Goal: Task Accomplishment & Management: Manage account settings

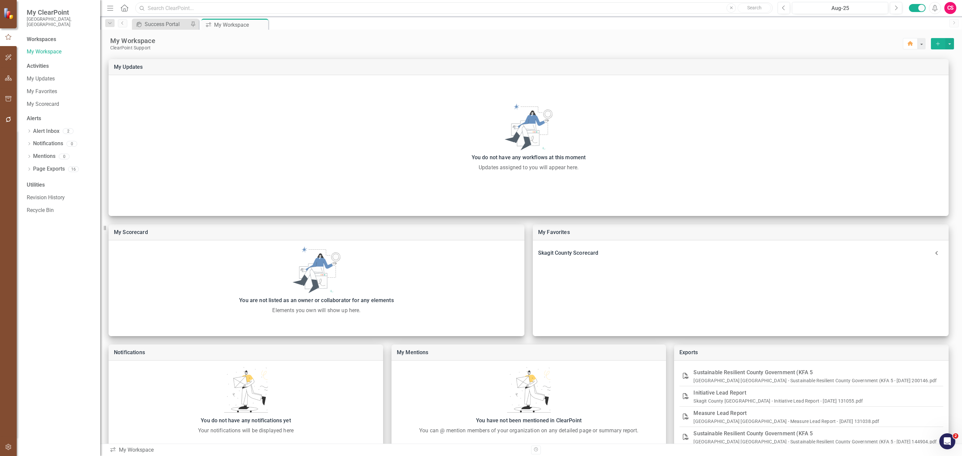
click at [241, 5] on input "text" at bounding box center [453, 8] width 637 height 12
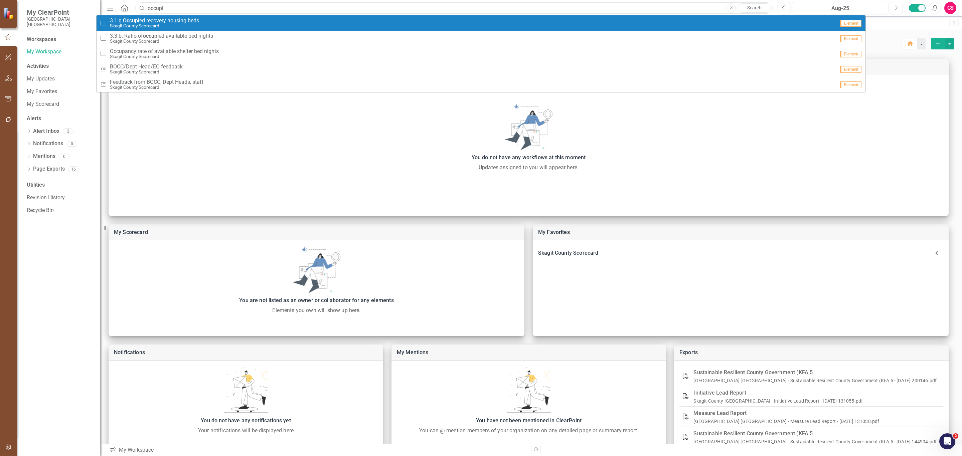
type input "occupi"
click at [203, 23] on div "Performance Measure 3.1.g. Occupi ed recovery housing beds [GEOGRAPHIC_DATA] Sc…" at bounding box center [467, 23] width 735 height 11
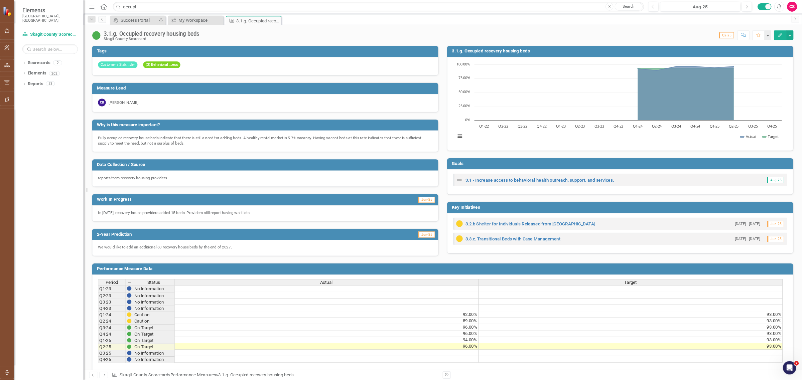
scroll to position [60, 0]
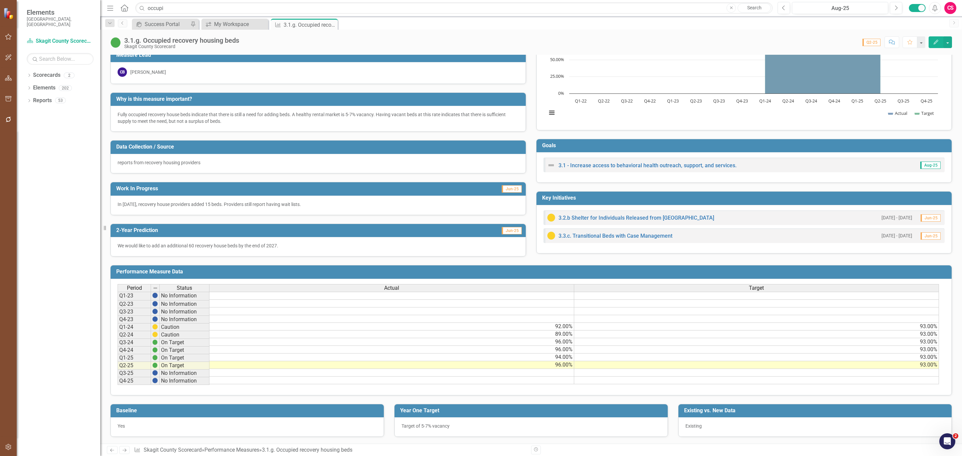
click at [335, 285] on div "Actual" at bounding box center [391, 288] width 364 height 7
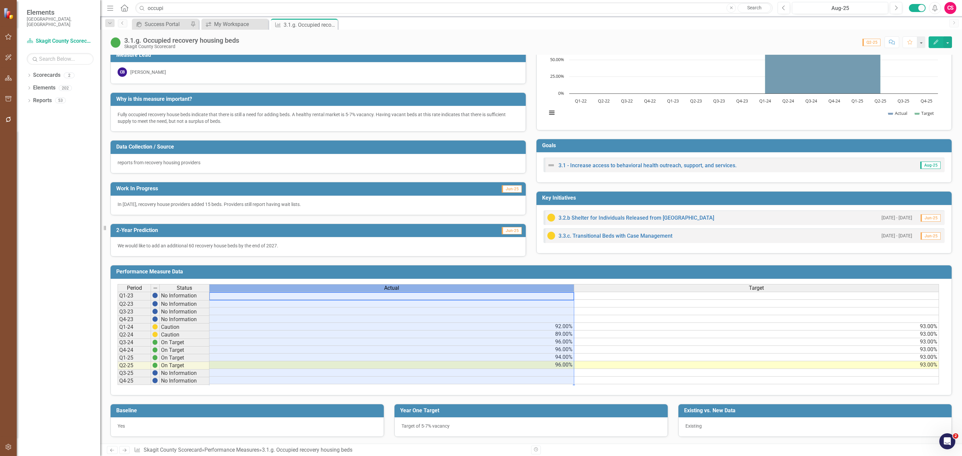
click at [335, 285] on div "Actual" at bounding box center [391, 288] width 364 height 7
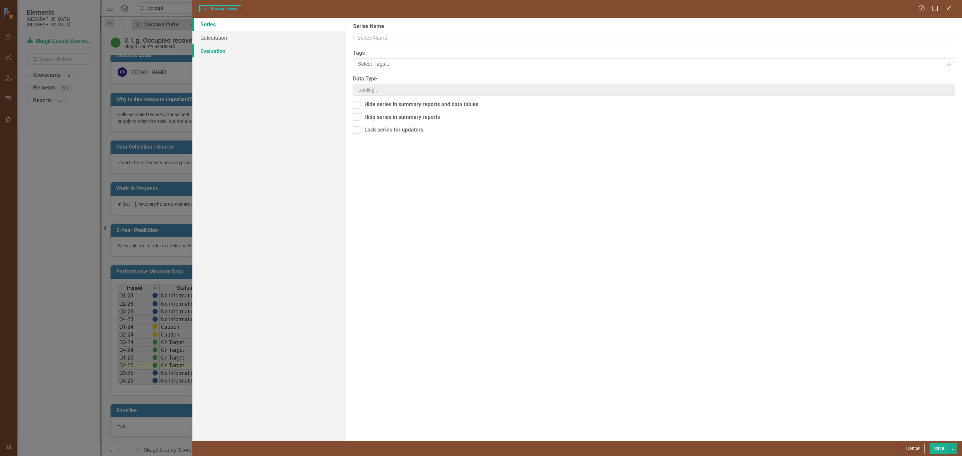
type input "Actual"
click at [230, 50] on link "Evaluation" at bounding box center [269, 50] width 154 height 13
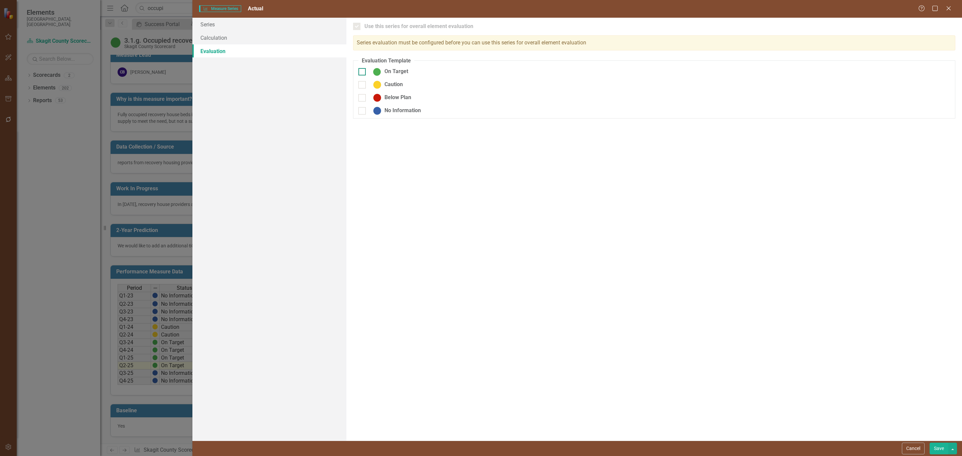
click at [378, 70] on img at bounding box center [377, 72] width 8 height 8
click at [363, 70] on input "On Target" at bounding box center [360, 70] width 4 height 4
checkbox input "true"
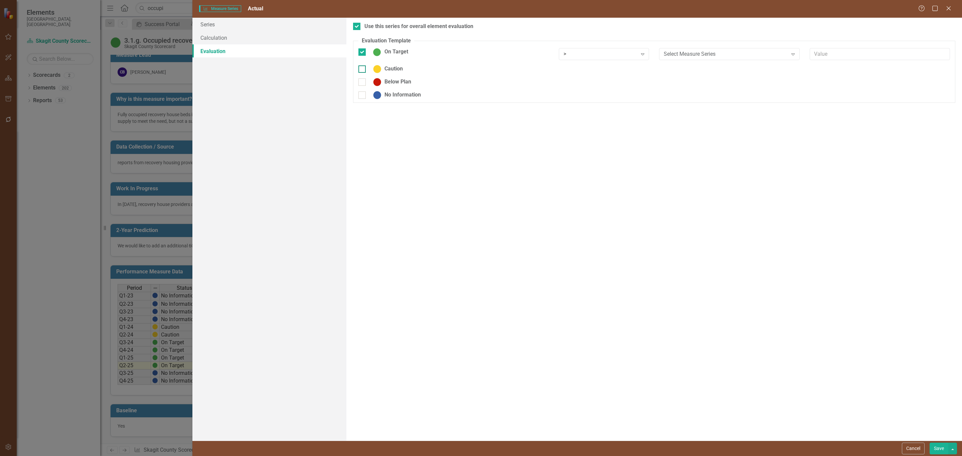
click at [377, 66] on img at bounding box center [377, 69] width 8 height 8
click at [363, 66] on input "Caution" at bounding box center [360, 67] width 4 height 4
checkbox input "true"
click at [373, 89] on img at bounding box center [377, 87] width 8 height 8
click at [363, 87] on input "Below Plan" at bounding box center [360, 85] width 4 height 4
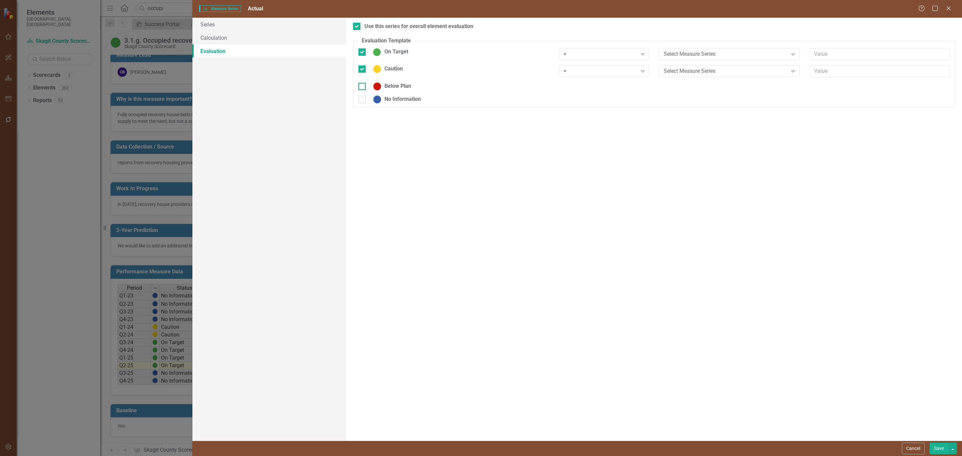
checkbox input "true"
click at [373, 102] on img at bounding box center [377, 104] width 8 height 8
click at [363, 102] on input "No Information" at bounding box center [360, 102] width 4 height 4
checkbox input "true"
click at [568, 106] on div ">" at bounding box center [601, 106] width 74 height 8
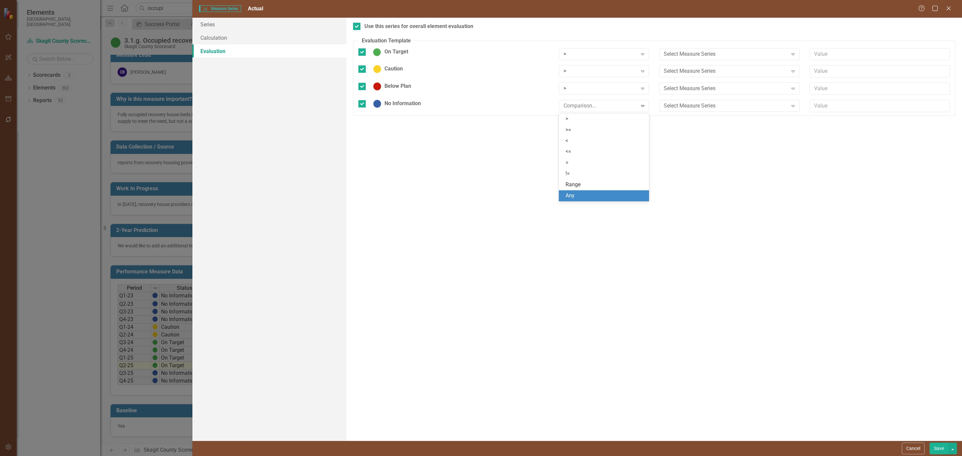
click at [574, 195] on div "Any" at bounding box center [606, 196] width 80 height 8
click at [643, 52] on icon "Expand" at bounding box center [642, 53] width 7 height 5
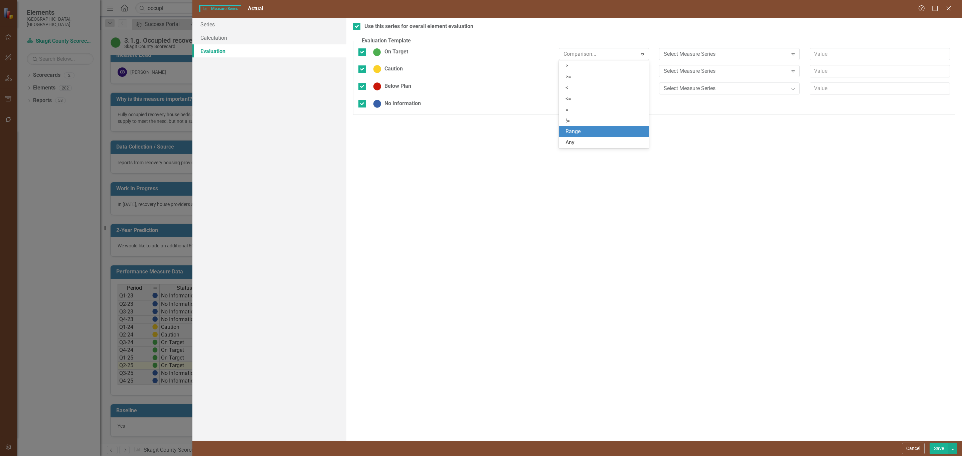
click at [623, 132] on div "Range" at bounding box center [606, 132] width 80 height 8
click at [632, 69] on div ">" at bounding box center [601, 71] width 74 height 8
click at [626, 151] on div "Range" at bounding box center [606, 150] width 80 height 8
click at [633, 86] on div ">" at bounding box center [601, 89] width 74 height 8
click at [621, 163] on div "Range" at bounding box center [606, 167] width 80 height 8
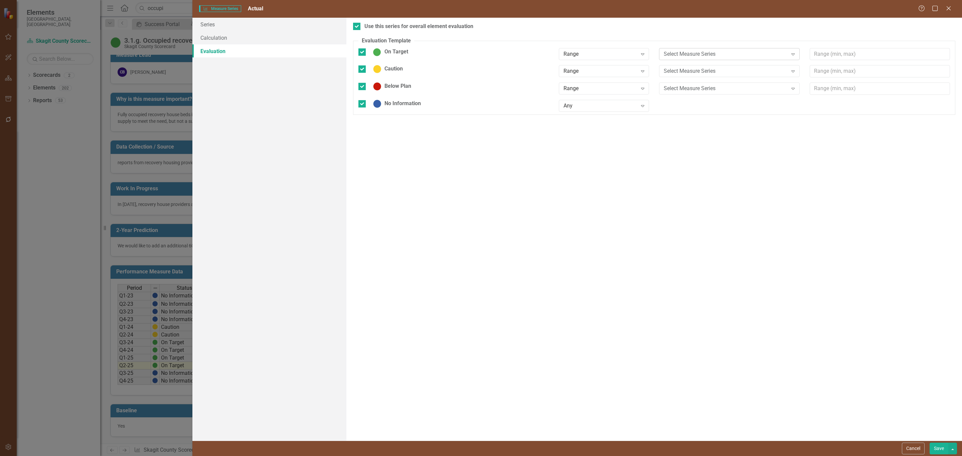
click at [762, 54] on div "Select Measure Series" at bounding box center [726, 54] width 124 height 8
click at [826, 54] on input "text" at bounding box center [880, 54] width 140 height 12
type input "93,95"
click at [877, 72] on input "text" at bounding box center [880, 71] width 140 height 12
click at [822, 73] on input "91-97" at bounding box center [880, 71] width 140 height 12
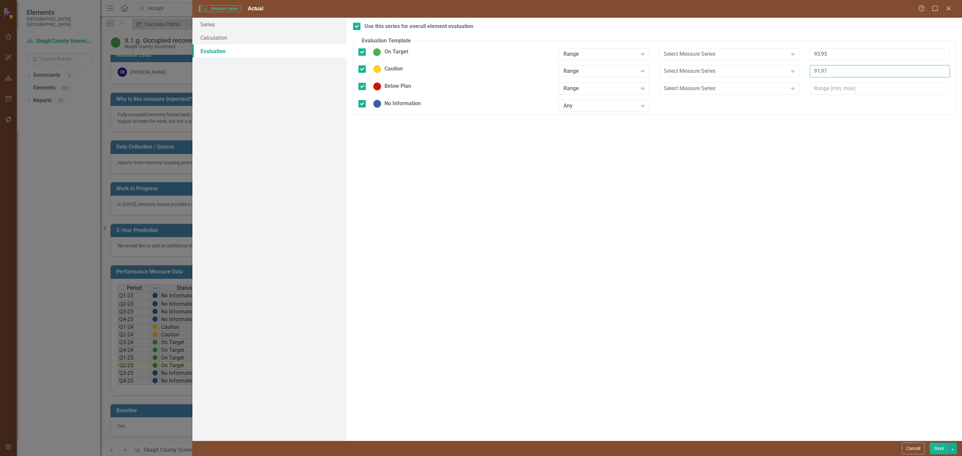
type input "91,97"
click at [864, 87] on input "text" at bounding box center [880, 89] width 140 height 12
type input "0,100"
click at [838, 233] on div "Use this series for overall element evaluation Evaluation Template You can defi…" at bounding box center [654, 229] width 616 height 423
drag, startPoint x: 935, startPoint y: 455, endPoint x: 937, endPoint y: 449, distance: 6.3
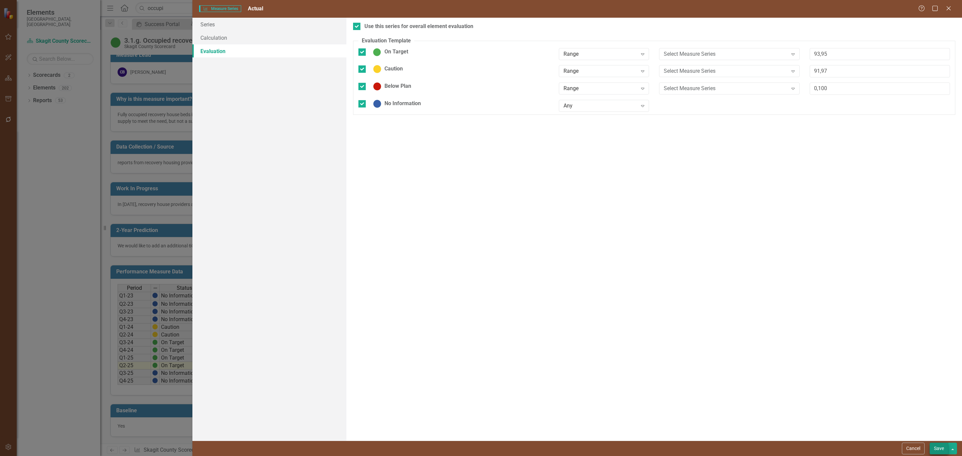
click at [937, 449] on div "Cancel Save" at bounding box center [577, 448] width 770 height 15
click at [937, 449] on button "Save" at bounding box center [939, 449] width 19 height 12
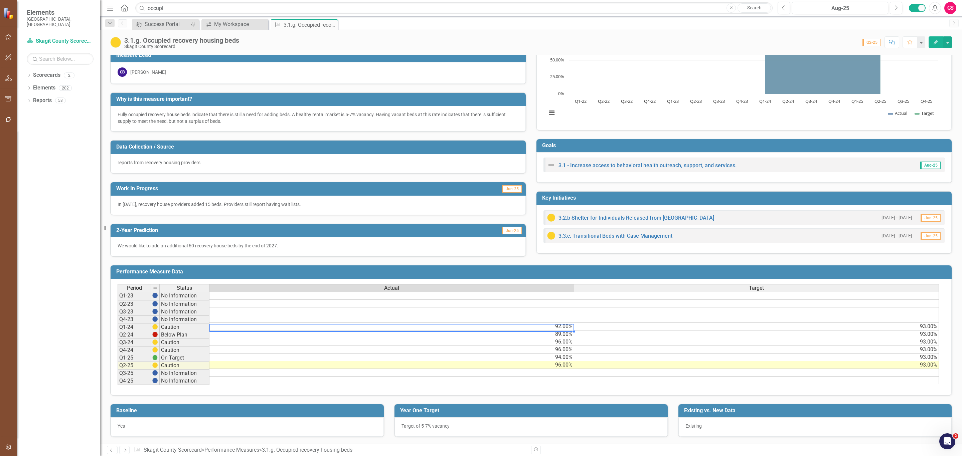
click at [455, 323] on td "92.00%" at bounding box center [391, 327] width 365 height 8
click at [455, 331] on td "89.00%" at bounding box center [391, 335] width 365 height 8
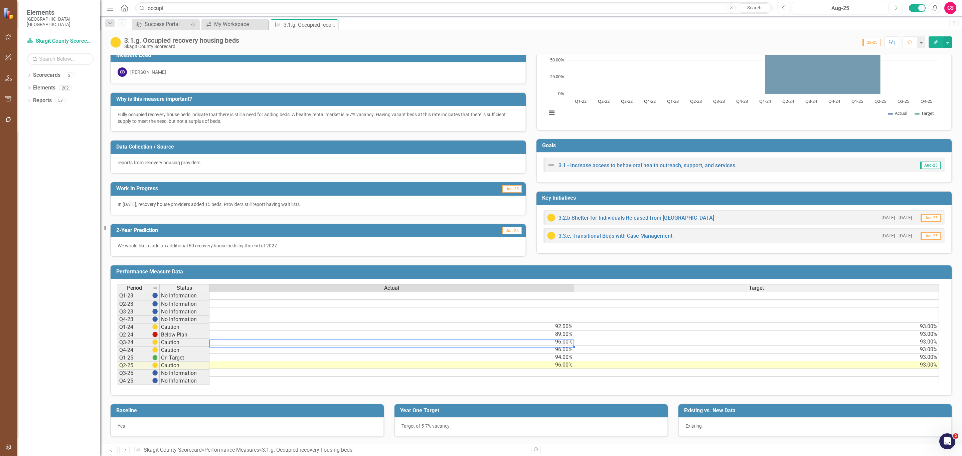
click at [455, 339] on td "96.00%" at bounding box center [391, 342] width 365 height 8
click at [454, 346] on td "96.00%" at bounding box center [391, 350] width 365 height 8
click at [118, 356] on div "Period Status Actual Target Q1-23 No Information Q2-23 No Information Q3-23 No …" at bounding box center [118, 334] width 0 height 100
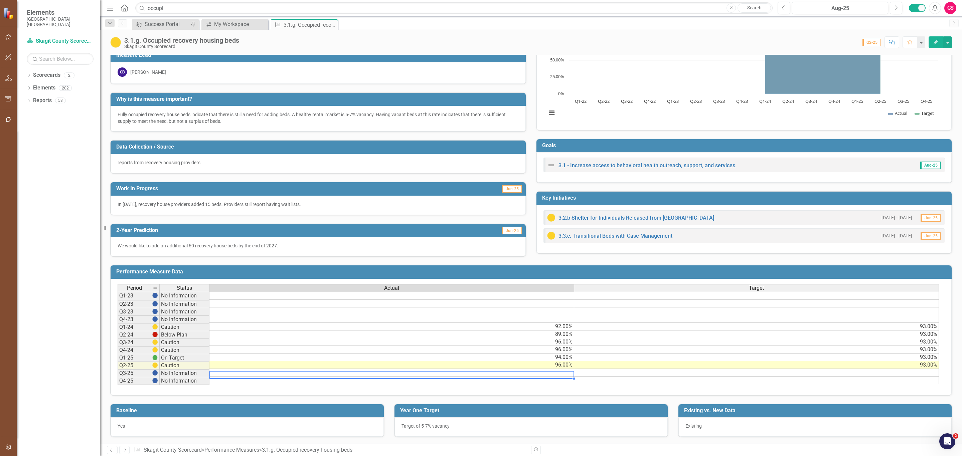
click at [449, 369] on td at bounding box center [391, 373] width 365 height 8
click at [360, 285] on div "Actual" at bounding box center [391, 288] width 364 height 7
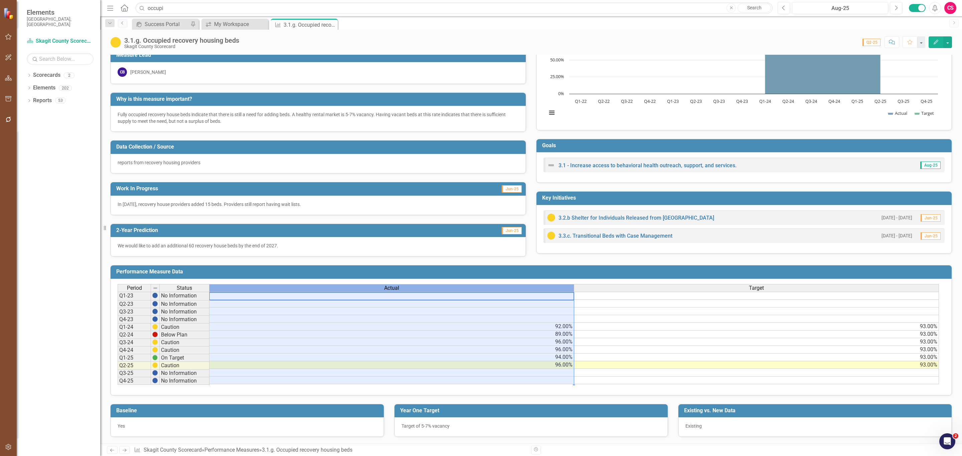
click at [360, 285] on div "Actual" at bounding box center [391, 288] width 364 height 7
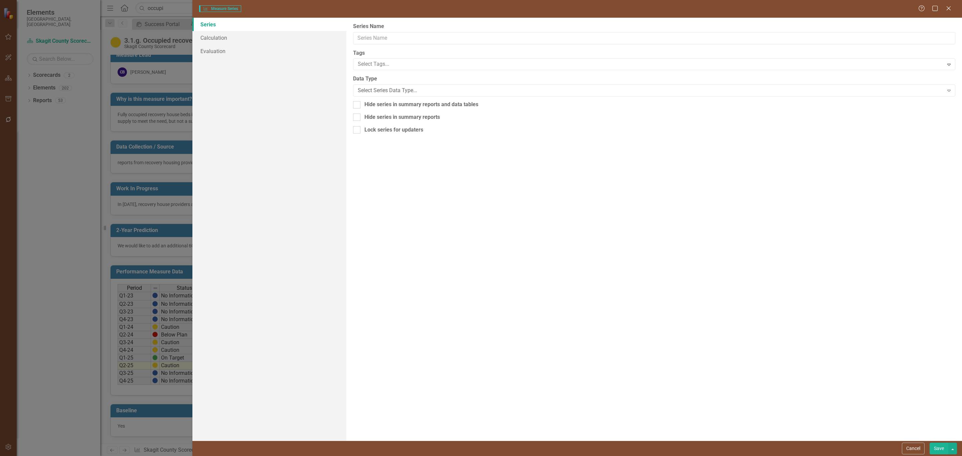
type input "Actual"
click at [226, 55] on link "Evaluation" at bounding box center [269, 50] width 154 height 13
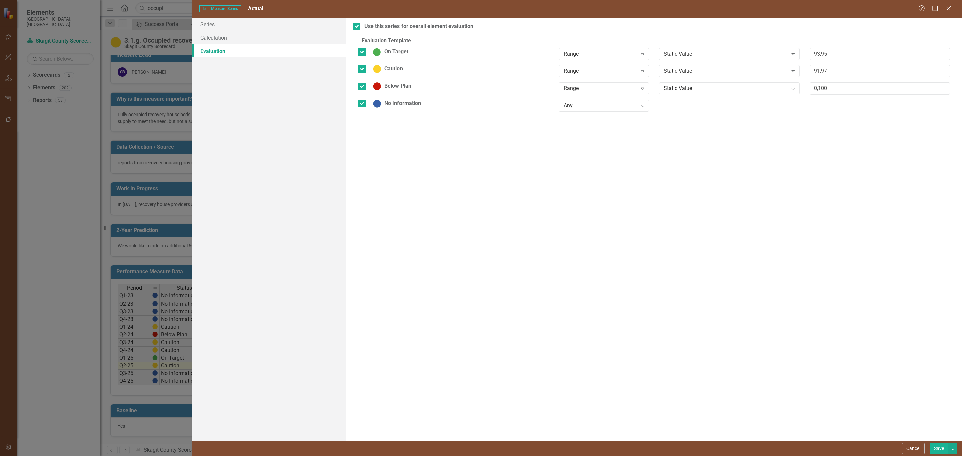
click at [307, 221] on div "Series Calculation Evaluation" at bounding box center [269, 229] width 154 height 423
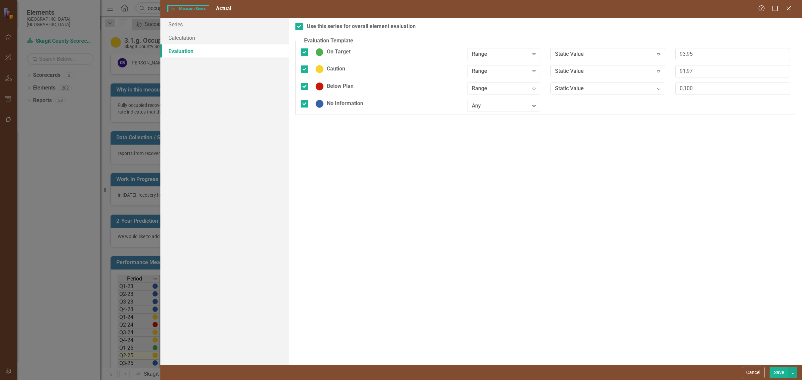
click at [779, 371] on button "Save" at bounding box center [778, 373] width 19 height 12
